Goal: Task Accomplishment & Management: Manage account settings

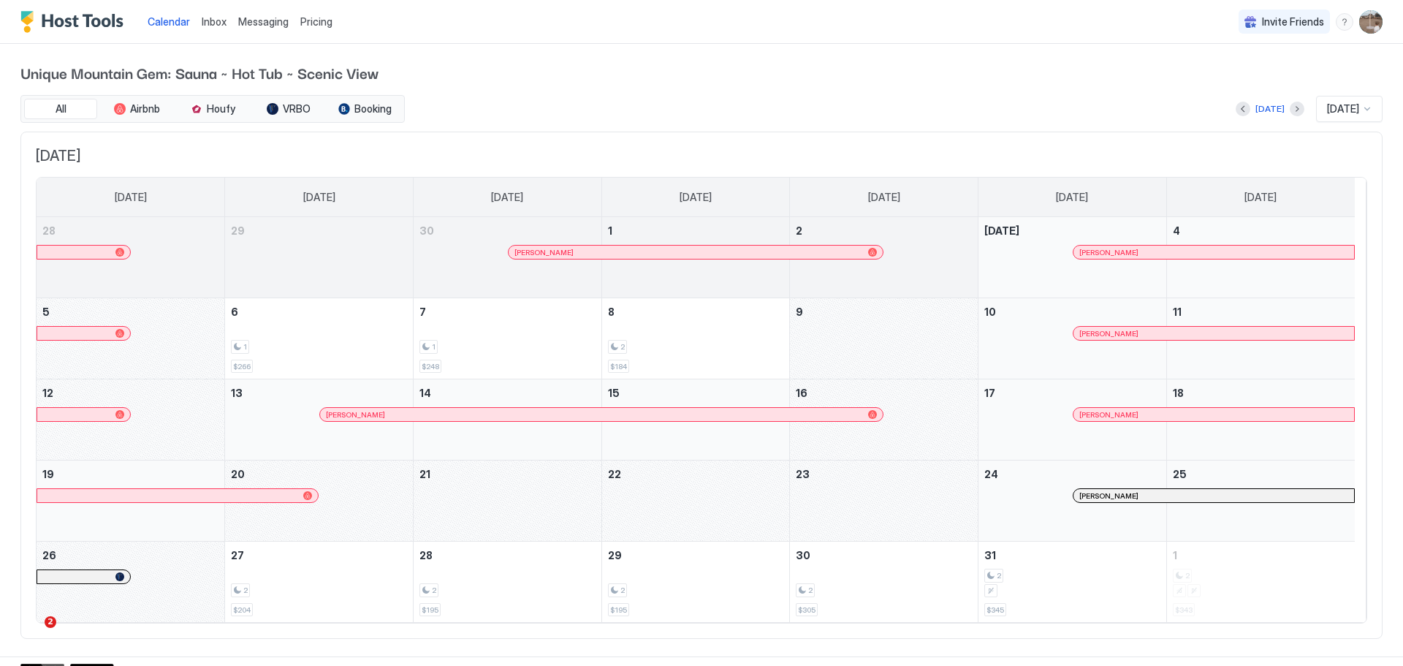
scroll to position [17, 0]
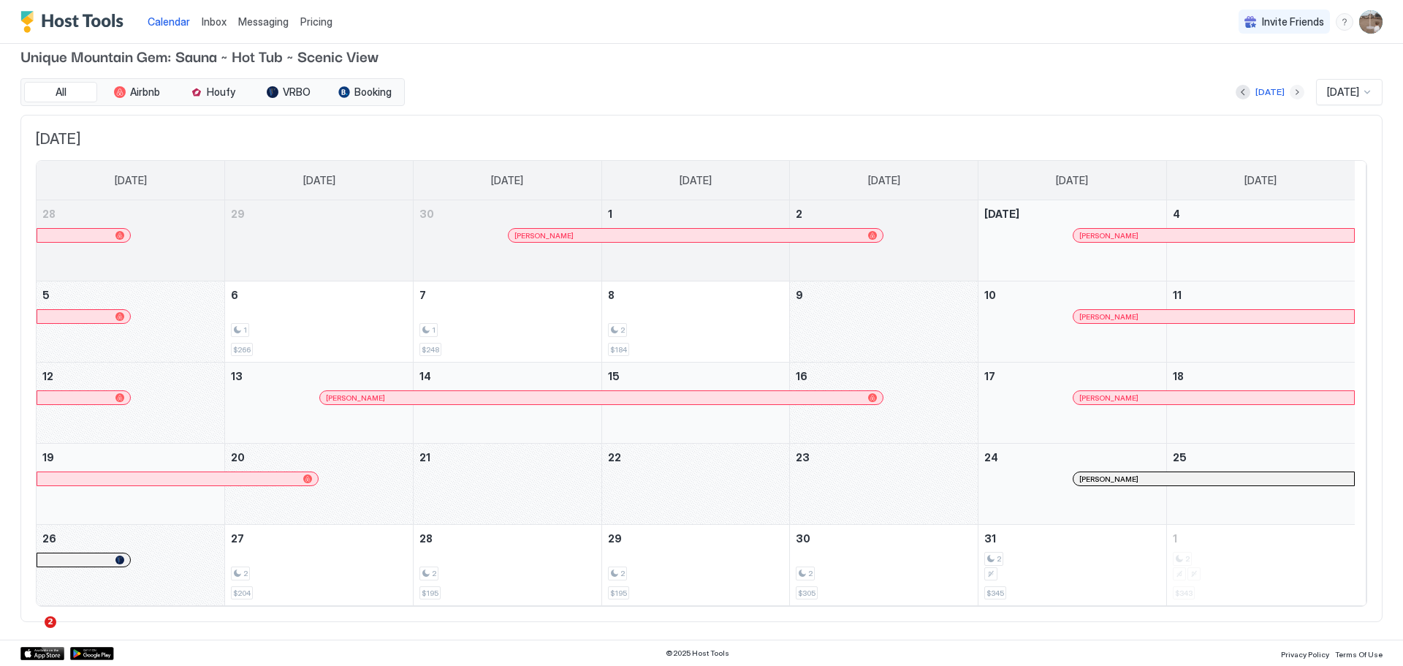
click at [1290, 94] on button "Next month" at bounding box center [1297, 92] width 15 height 15
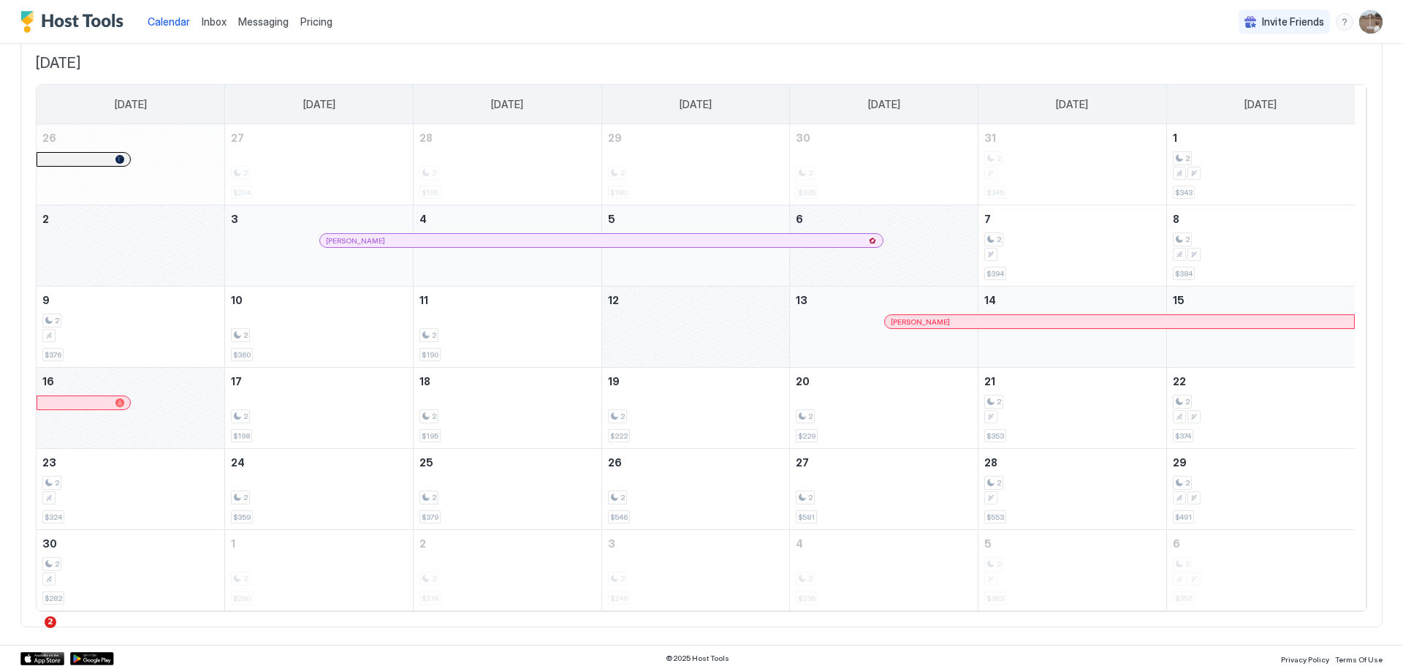
scroll to position [98, 0]
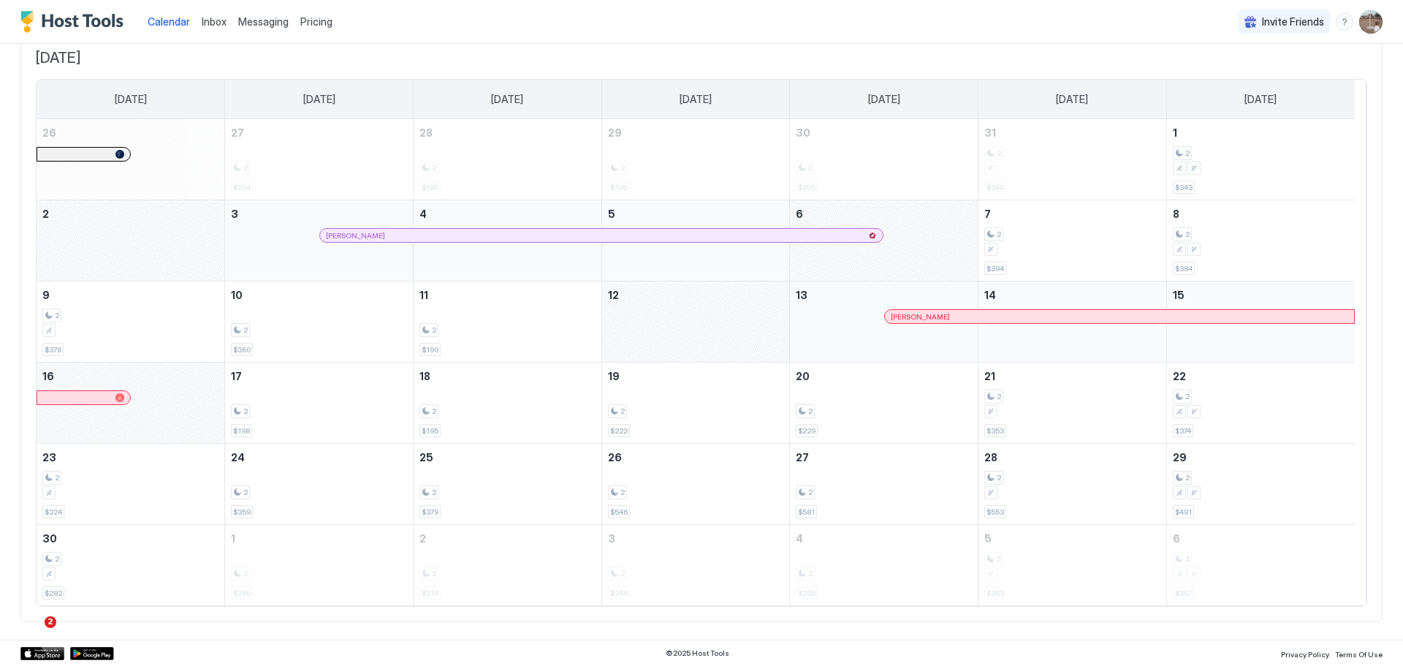
click at [842, 242] on link "[PERSON_NAME]" at bounding box center [601, 235] width 564 height 15
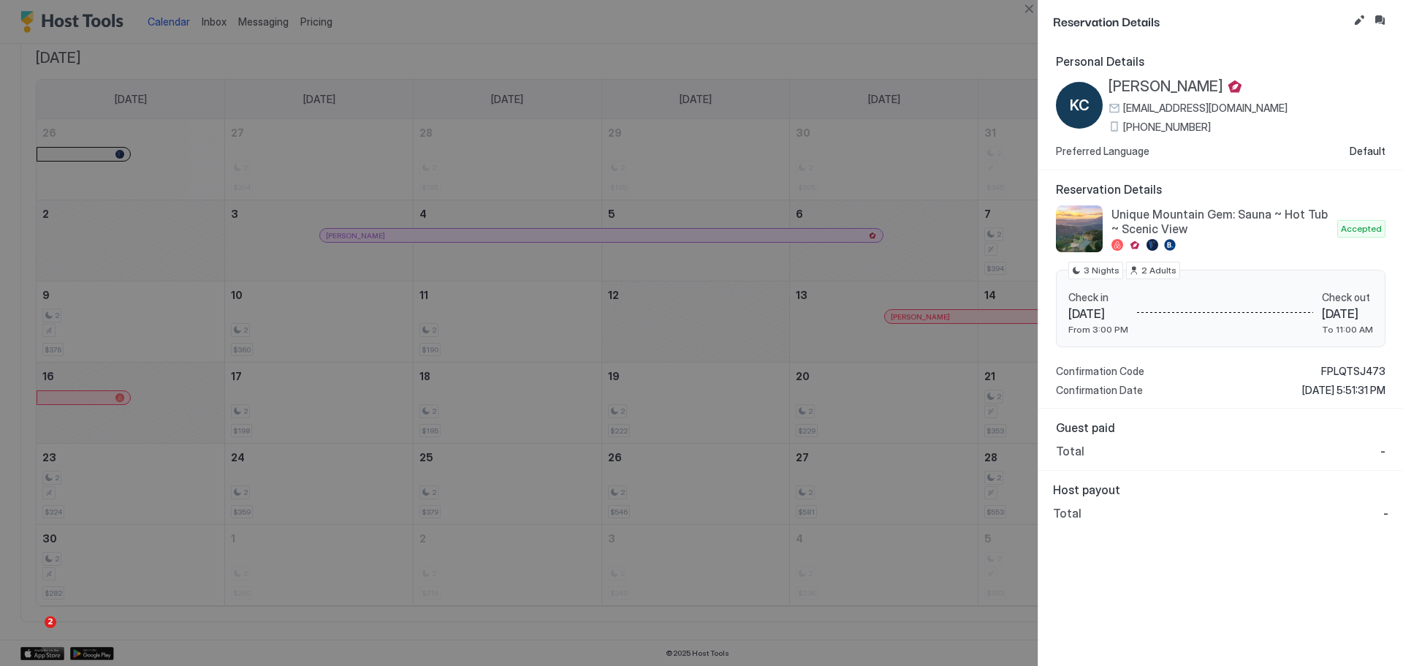
click at [1226, 90] on div at bounding box center [1235, 86] width 18 height 18
click at [1356, 17] on button "Edit reservation" at bounding box center [1360, 21] width 18 height 18
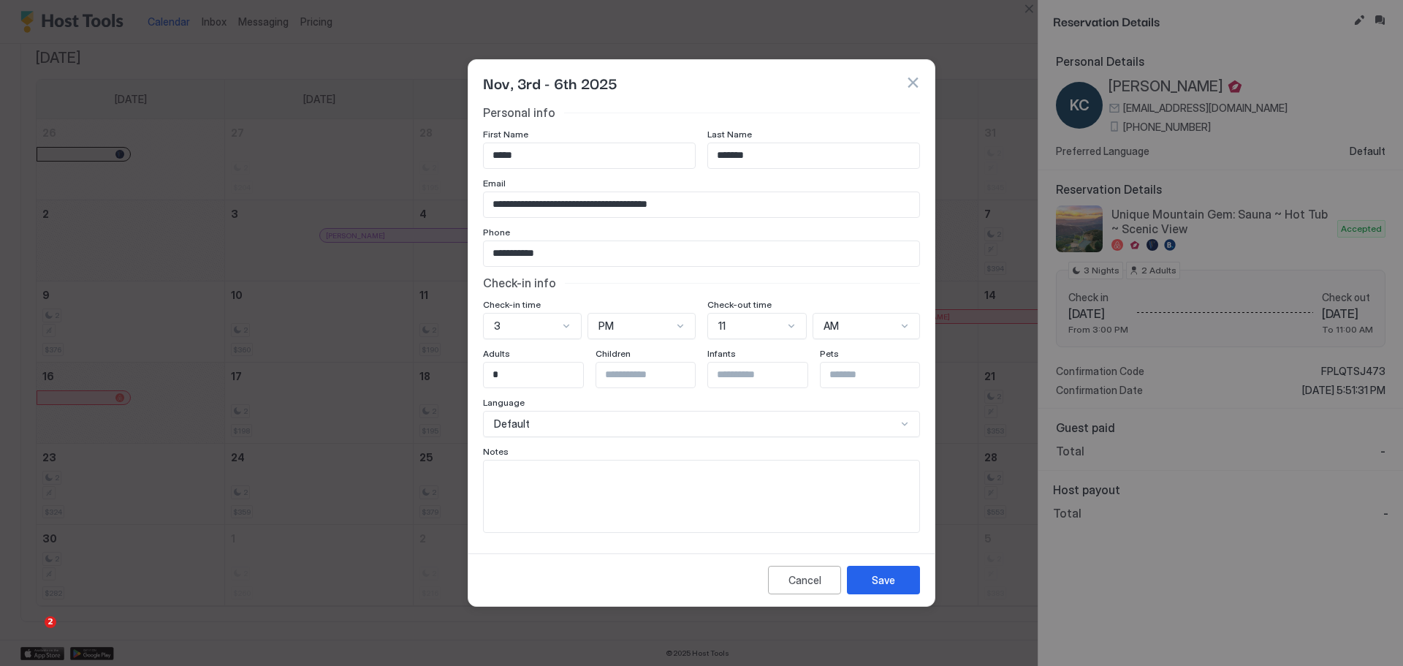
click at [916, 75] on div "Nov, 3rd - 6th 2025" at bounding box center [701, 83] width 437 height 22
click at [915, 84] on button "button" at bounding box center [913, 82] width 15 height 15
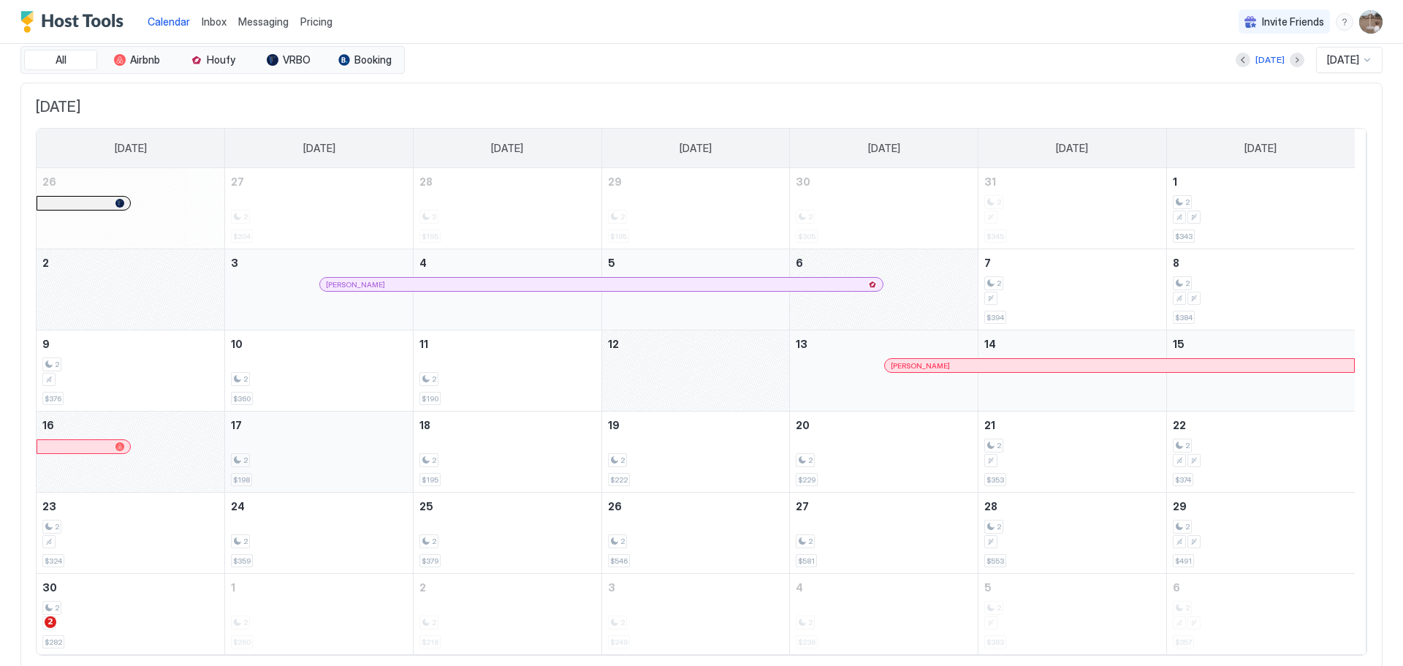
scroll to position [0, 0]
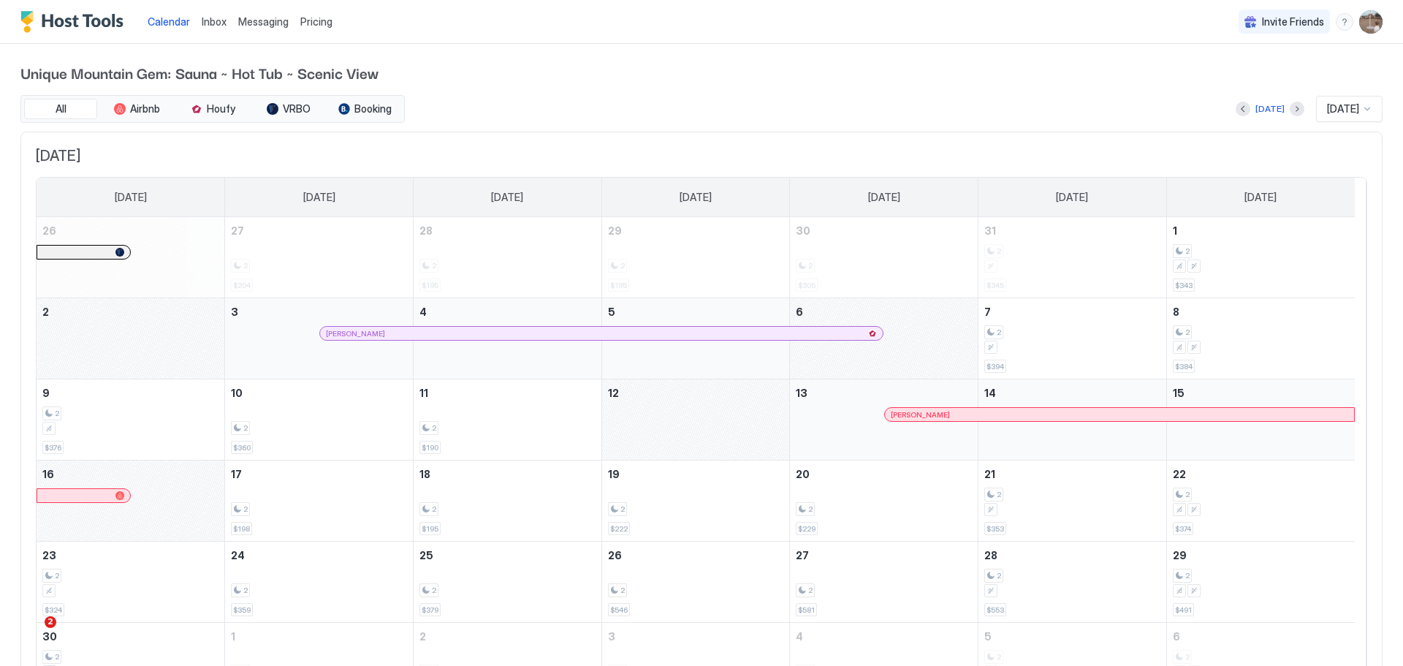
click at [1236, 110] on div "[DATE]" at bounding box center [1270, 109] width 69 height 18
click at [1236, 111] on button "Previous month" at bounding box center [1243, 109] width 15 height 15
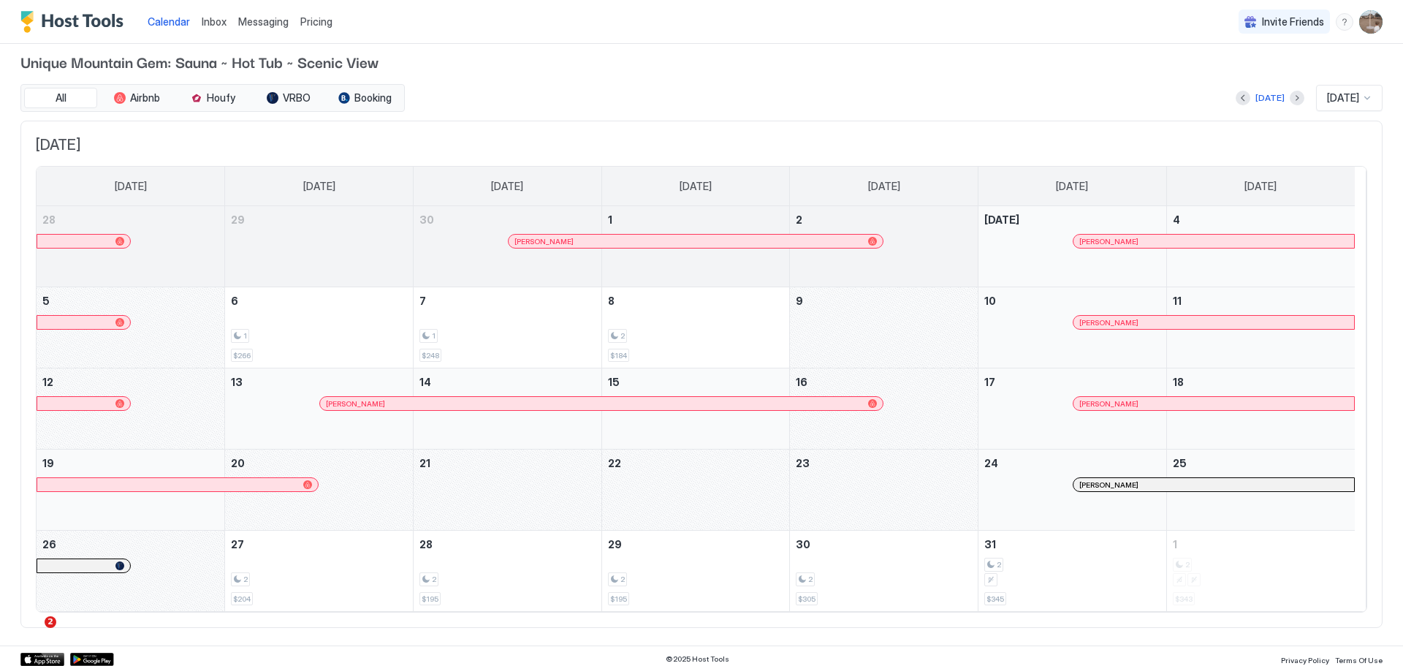
scroll to position [17, 0]
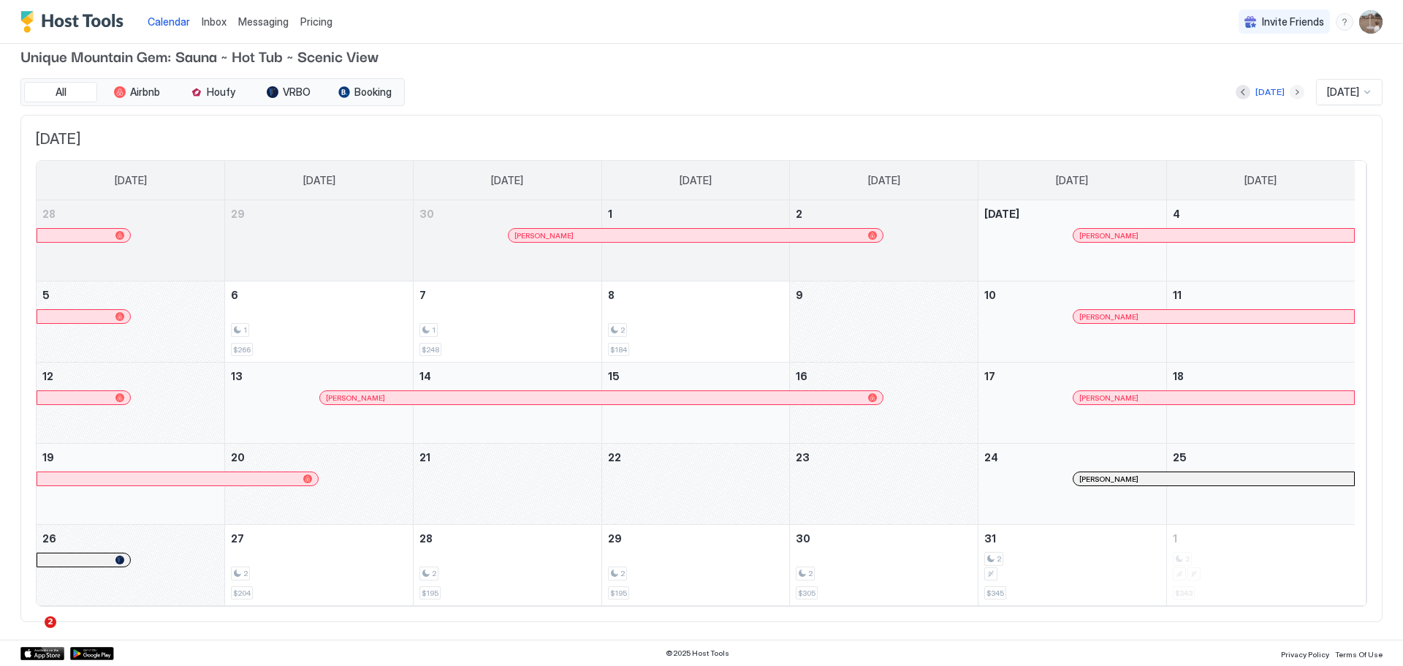
click at [1290, 86] on button "Next month" at bounding box center [1297, 92] width 15 height 15
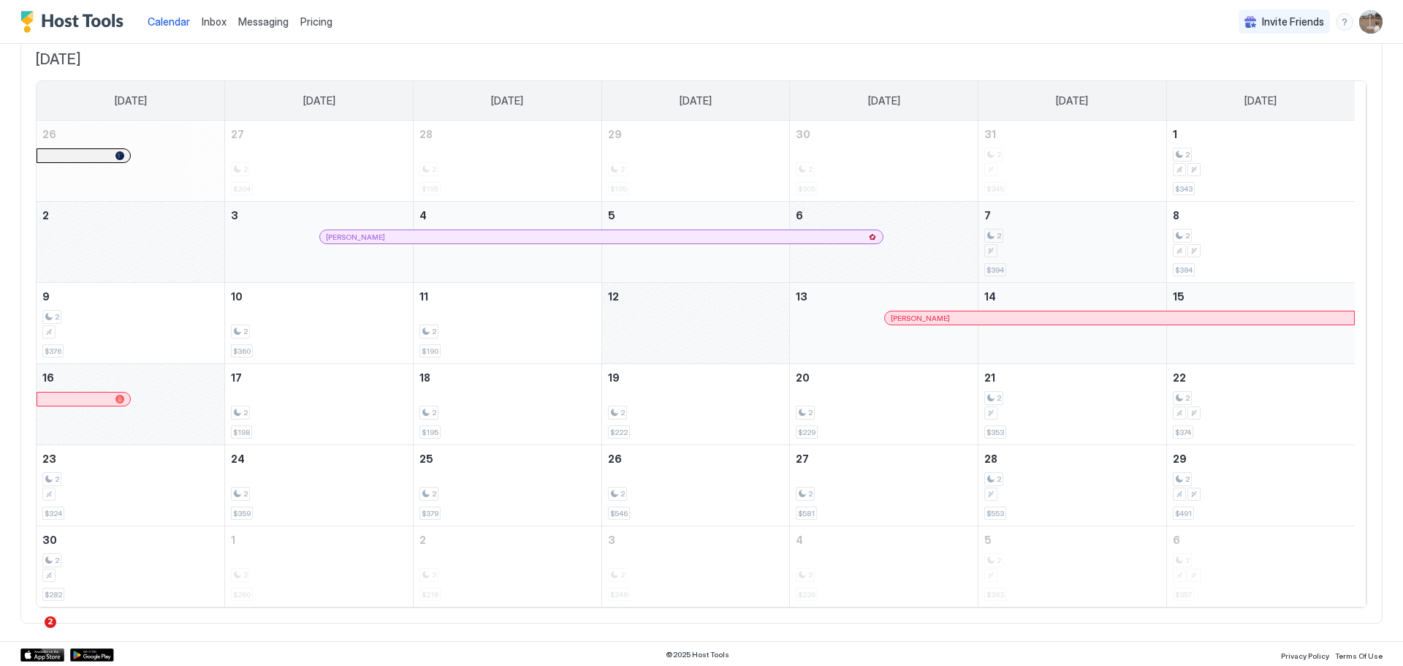
scroll to position [98, 0]
click at [121, 251] on div "November 2, 2025" at bounding box center [131, 240] width 188 height 80
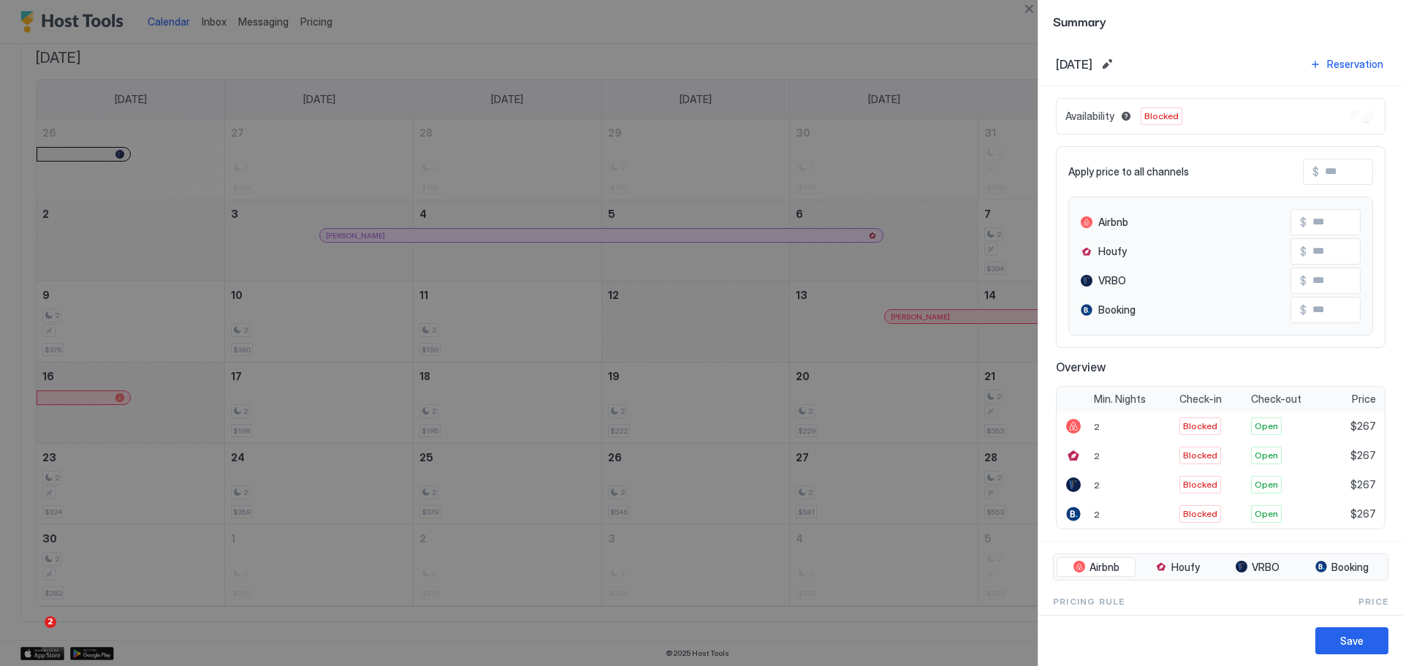
click at [376, 408] on div at bounding box center [701, 333] width 1403 height 666
click at [1270, 105] on div "Availability Blocked" at bounding box center [1221, 116] width 330 height 37
click at [1311, 113] on div "Availability Blocked" at bounding box center [1221, 116] width 330 height 37
click at [1348, 634] on div "Save" at bounding box center [1351, 640] width 23 height 15
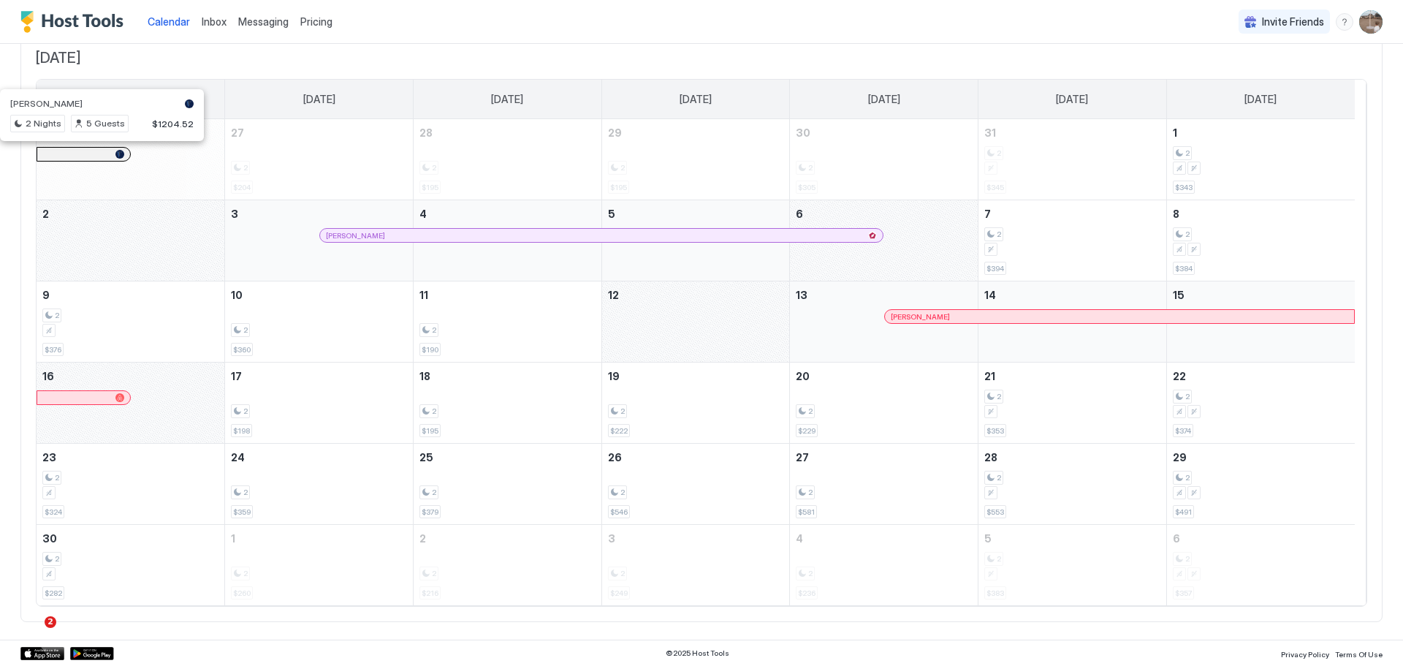
click at [75, 158] on div at bounding box center [75, 154] width 12 height 12
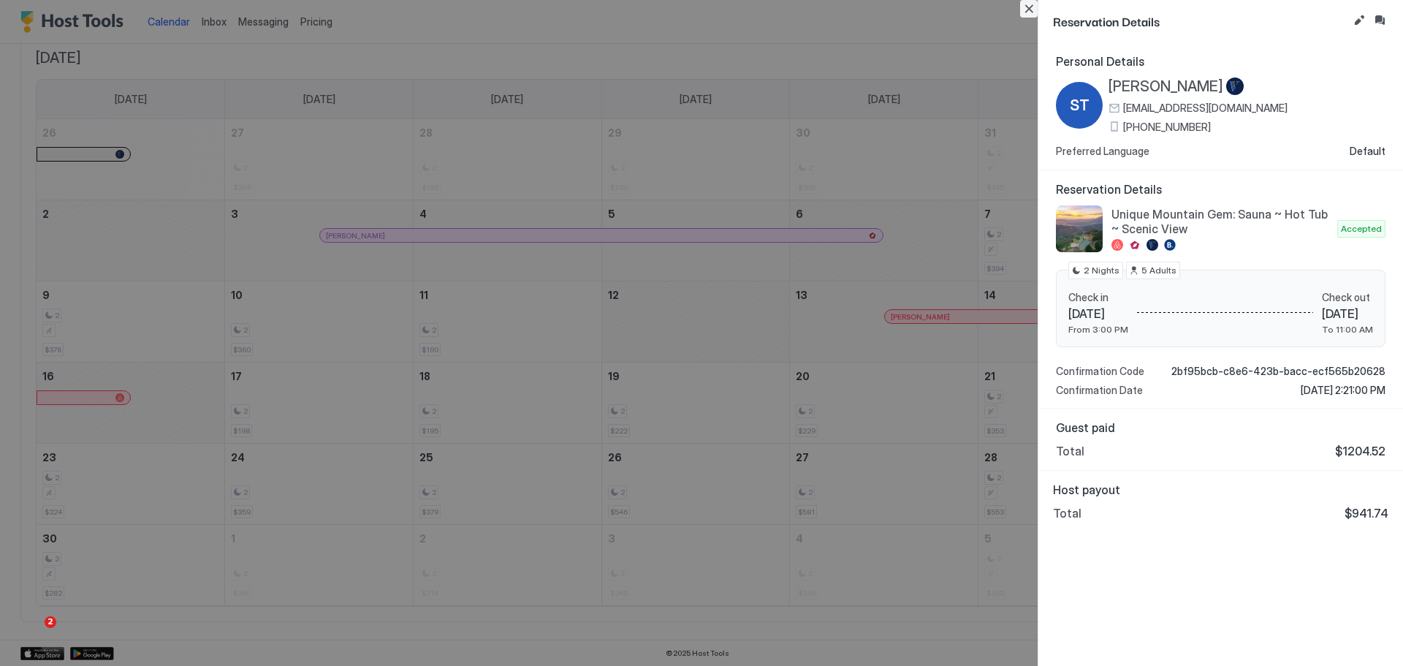
click at [1033, 10] on button "Close" at bounding box center [1029, 9] width 18 height 18
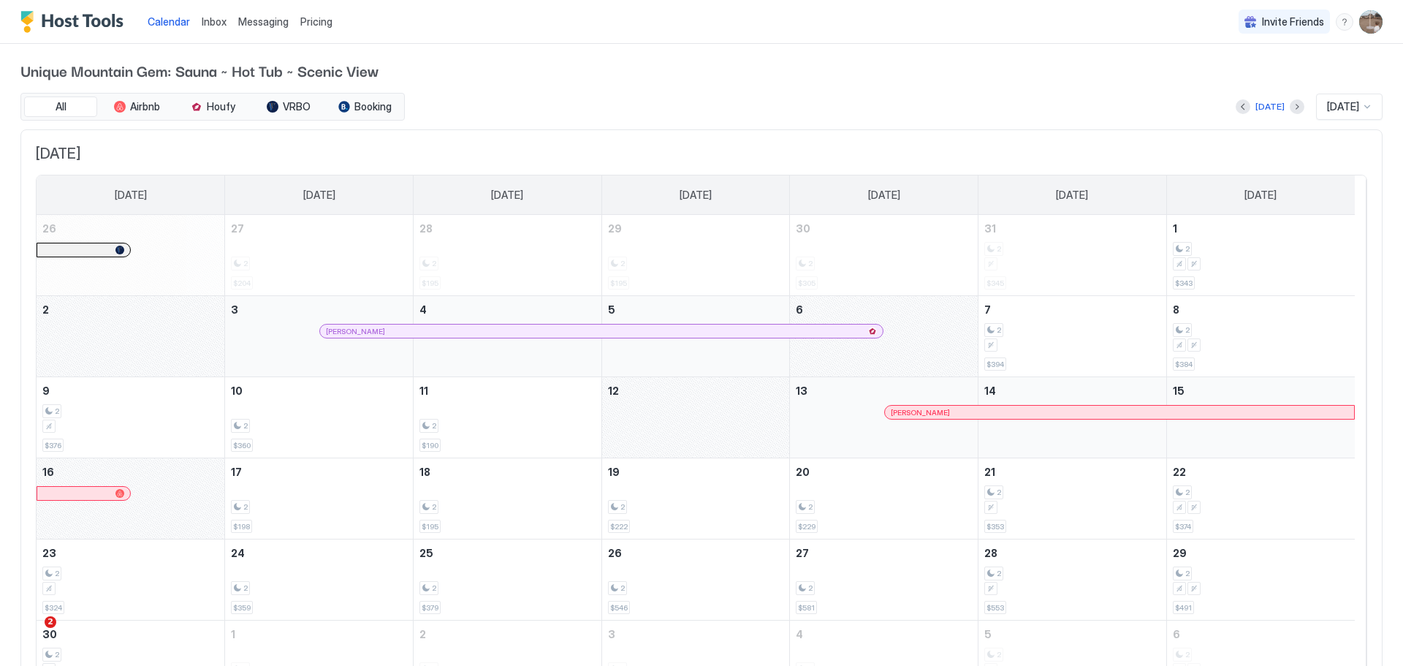
scroll to position [0, 0]
click at [1290, 105] on button "Next month" at bounding box center [1297, 109] width 15 height 15
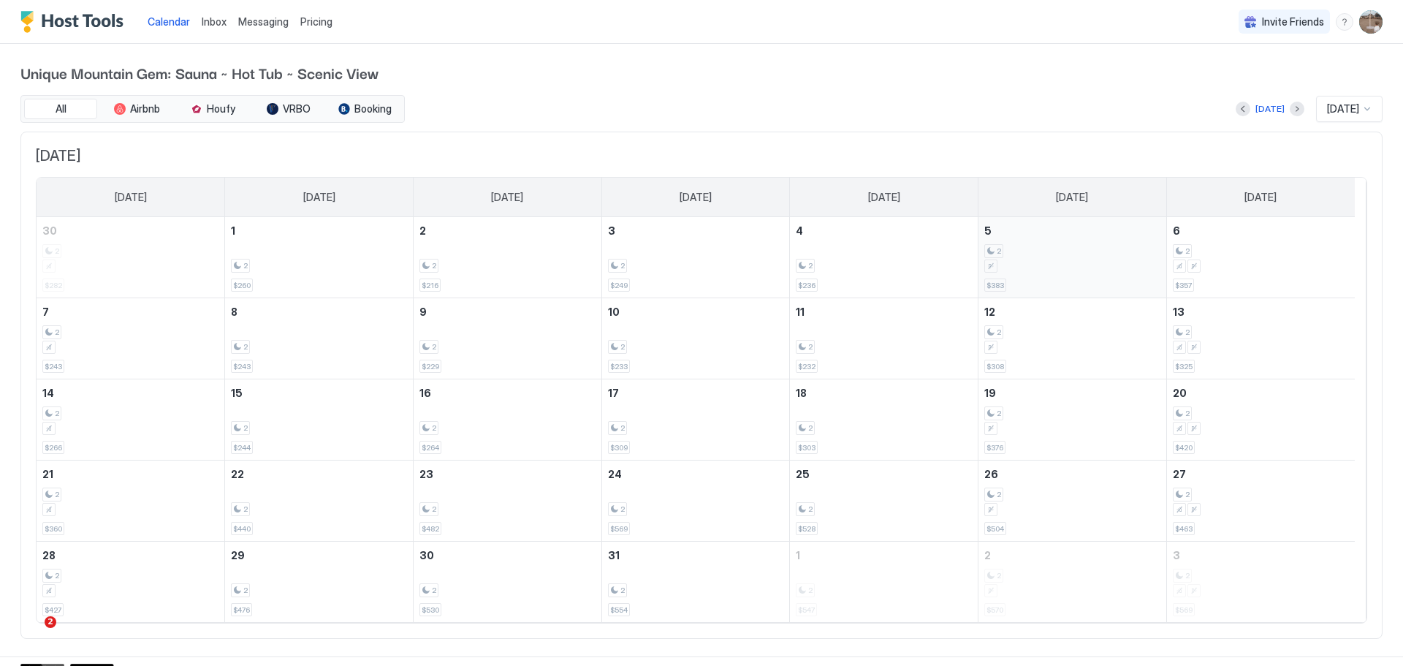
click at [992, 265] on div "December 5, 2025" at bounding box center [991, 265] width 13 height 13
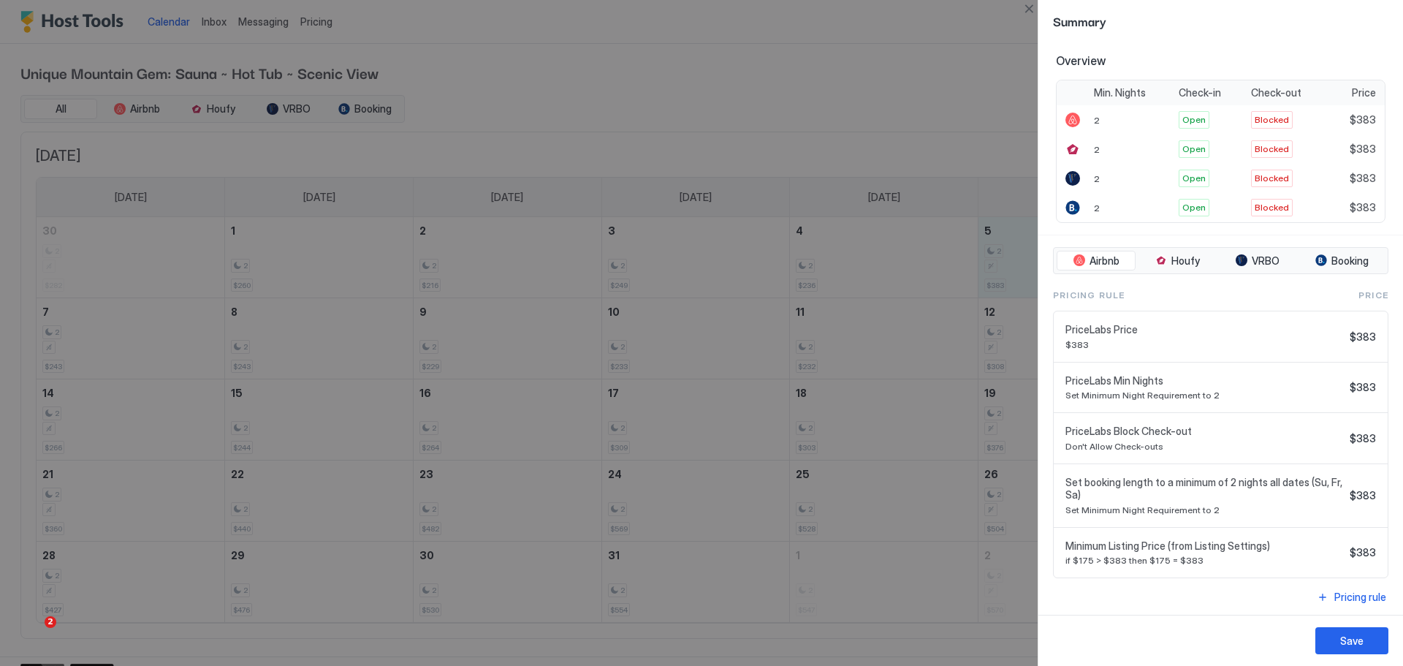
scroll to position [310, 0]
click at [848, 108] on div at bounding box center [701, 333] width 1403 height 666
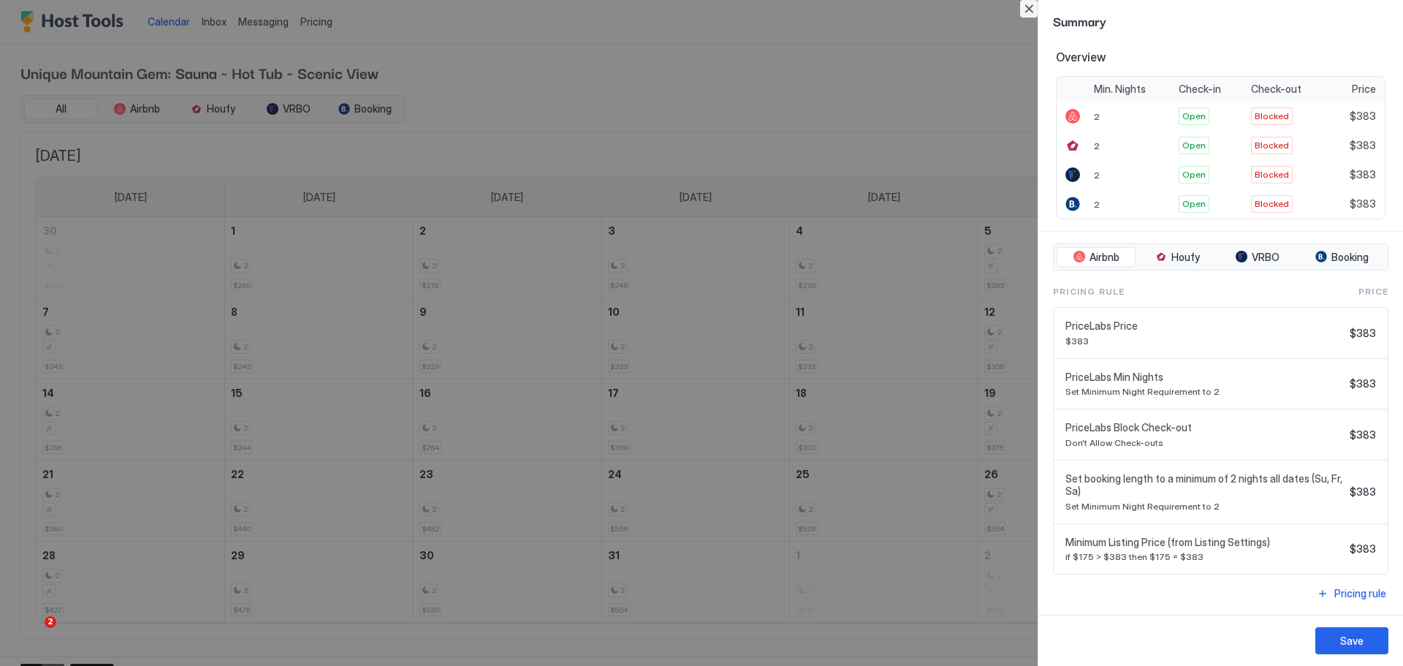
click at [1028, 10] on button "Close" at bounding box center [1029, 9] width 18 height 18
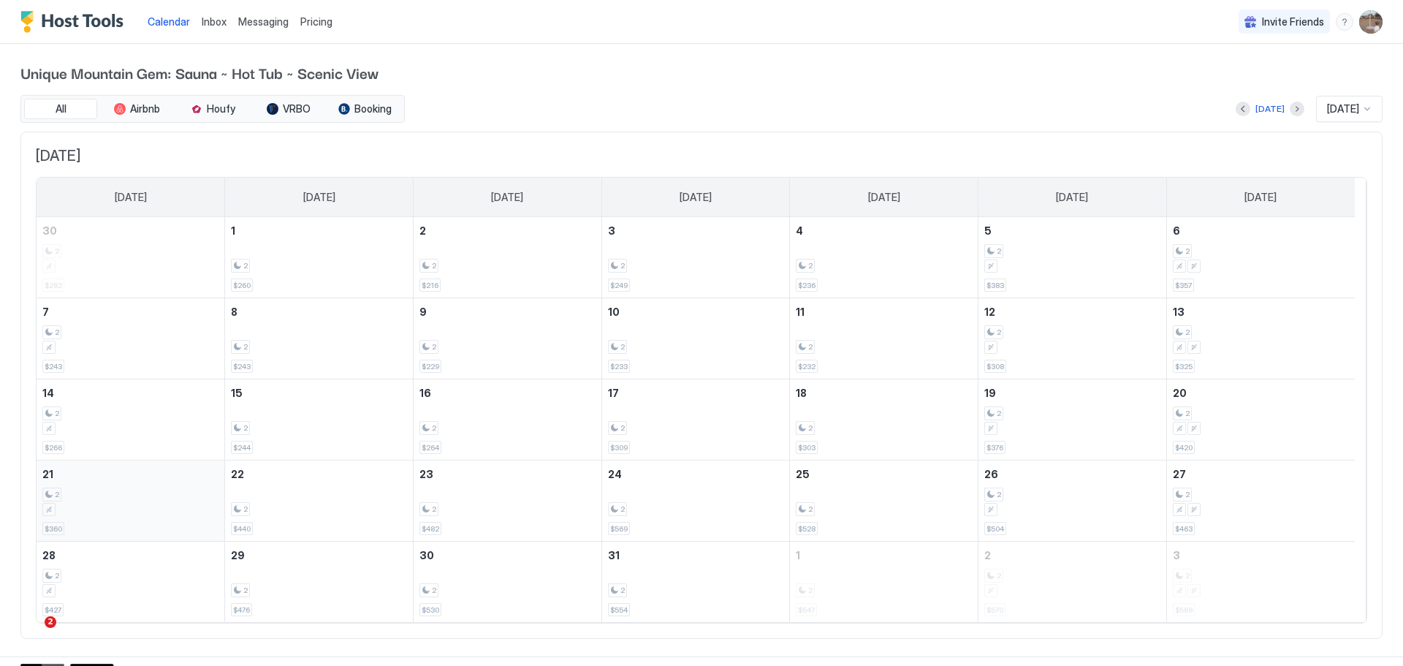
click at [119, 479] on div "2 $360" at bounding box center [130, 500] width 176 height 69
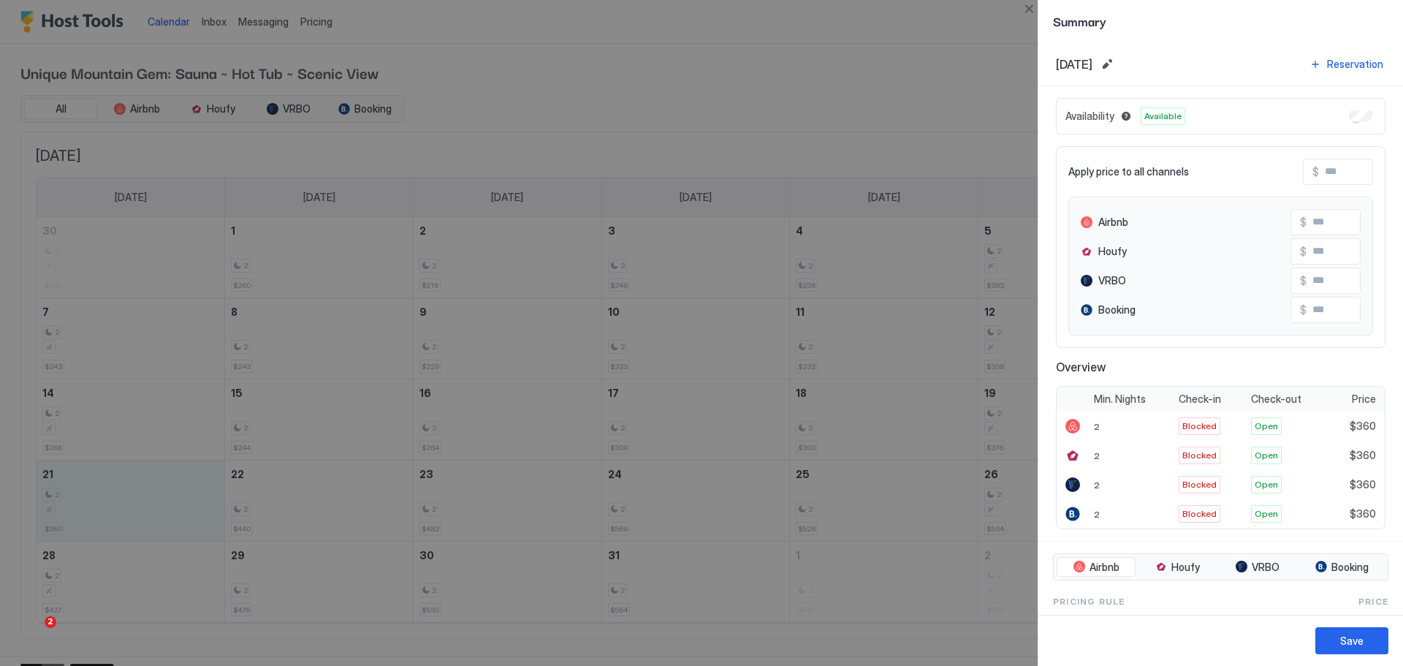
click at [740, 137] on div at bounding box center [701, 333] width 1403 height 666
click at [1034, 7] on button "Close" at bounding box center [1029, 9] width 18 height 18
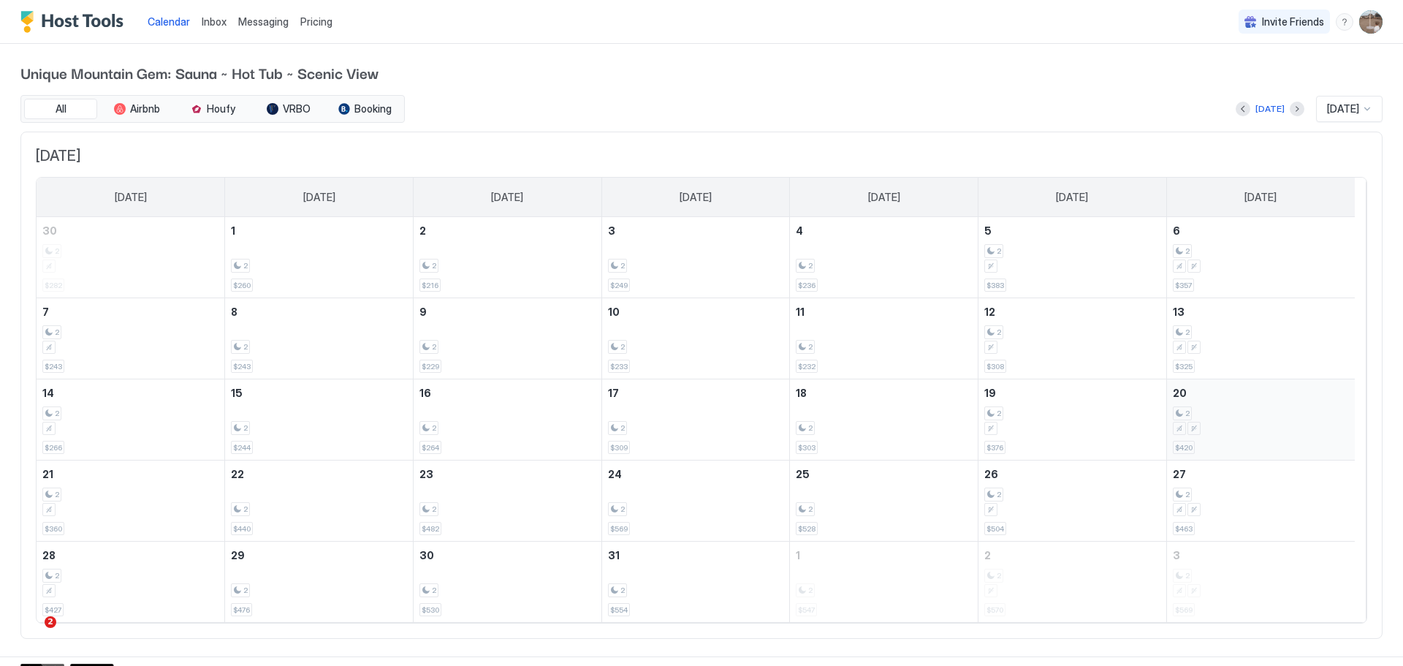
click at [1254, 439] on div "2 $420" at bounding box center [1261, 419] width 176 height 69
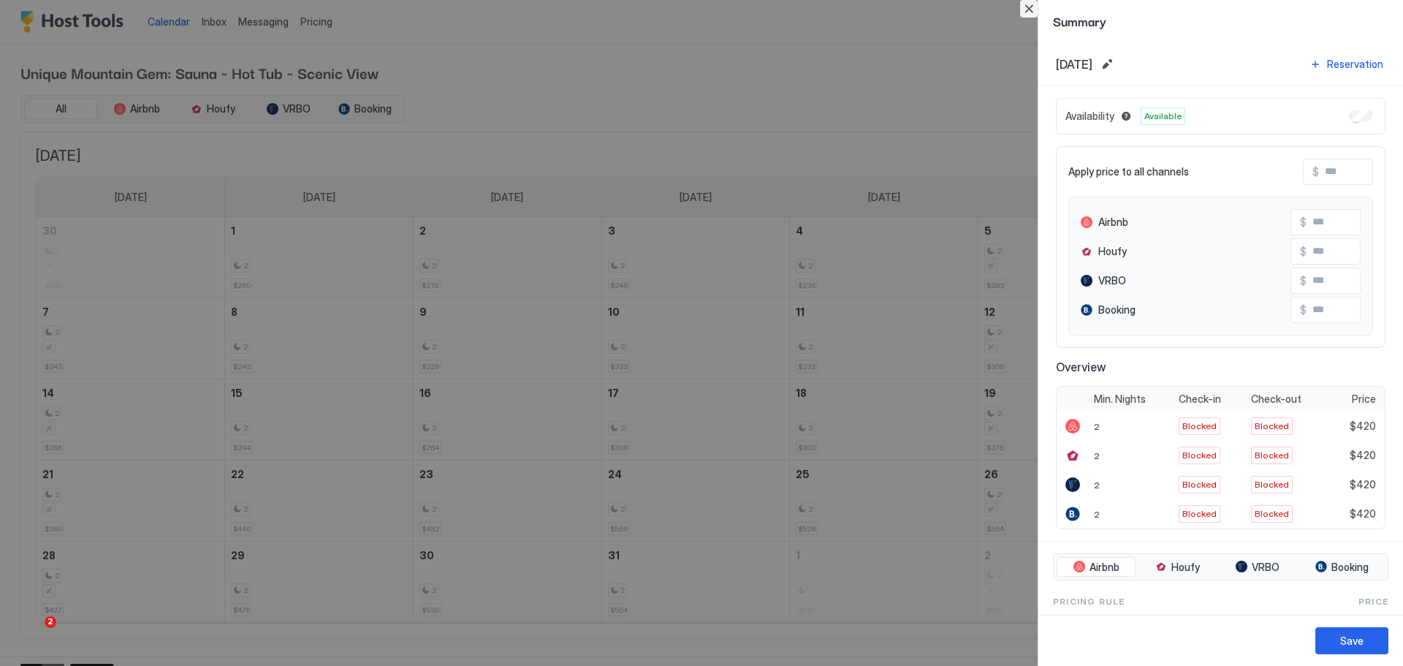
click at [1021, 5] on button "Close" at bounding box center [1029, 9] width 18 height 18
